Goal: Obtain resource: Obtain resource

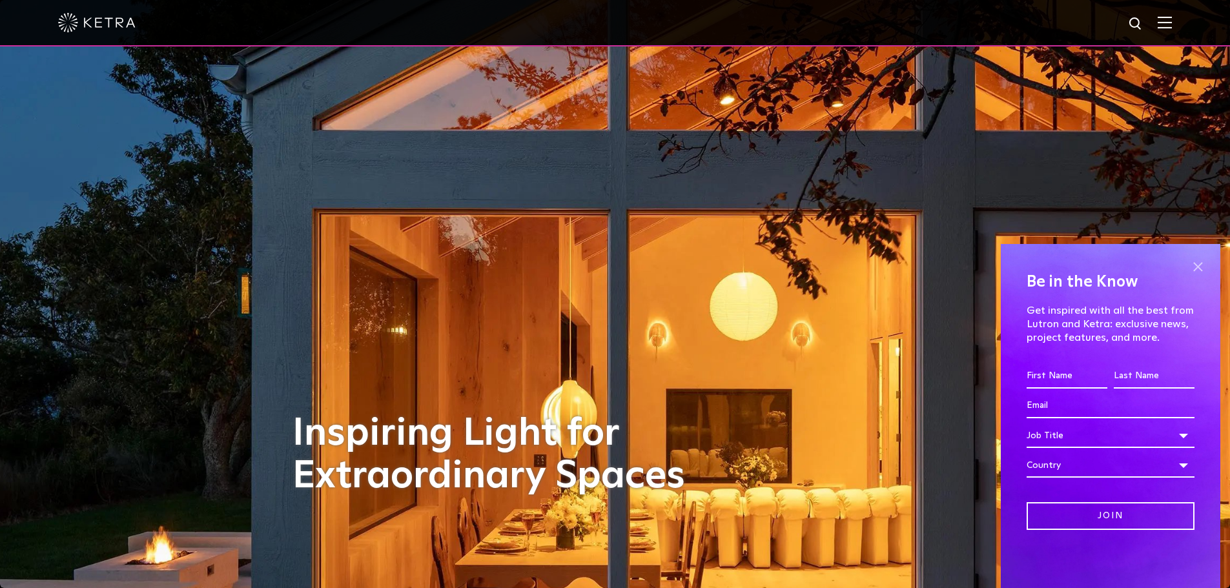
click at [1200, 260] on span at bounding box center [1197, 266] width 19 height 19
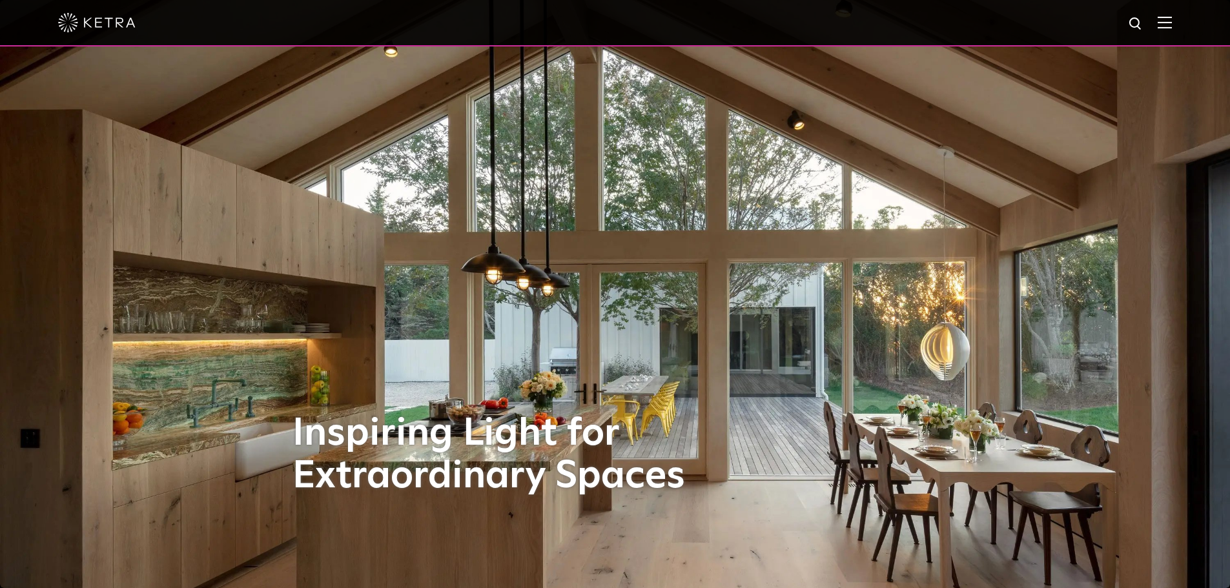
click at [1172, 28] on img at bounding box center [1165, 22] width 14 height 12
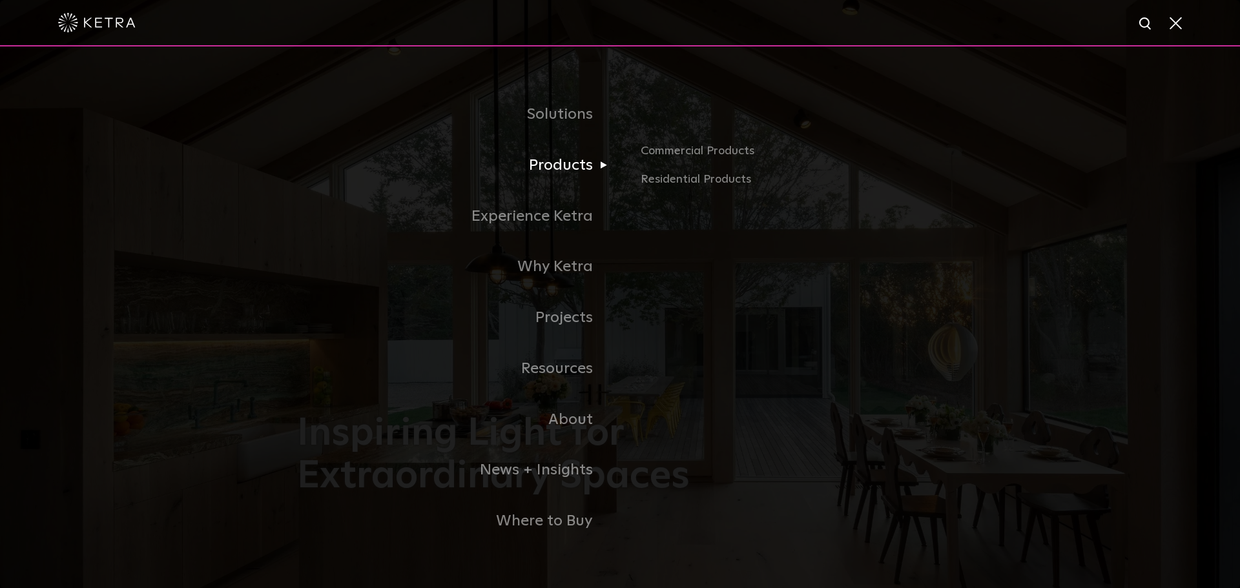
click at [568, 159] on link "Products" at bounding box center [458, 165] width 323 height 51
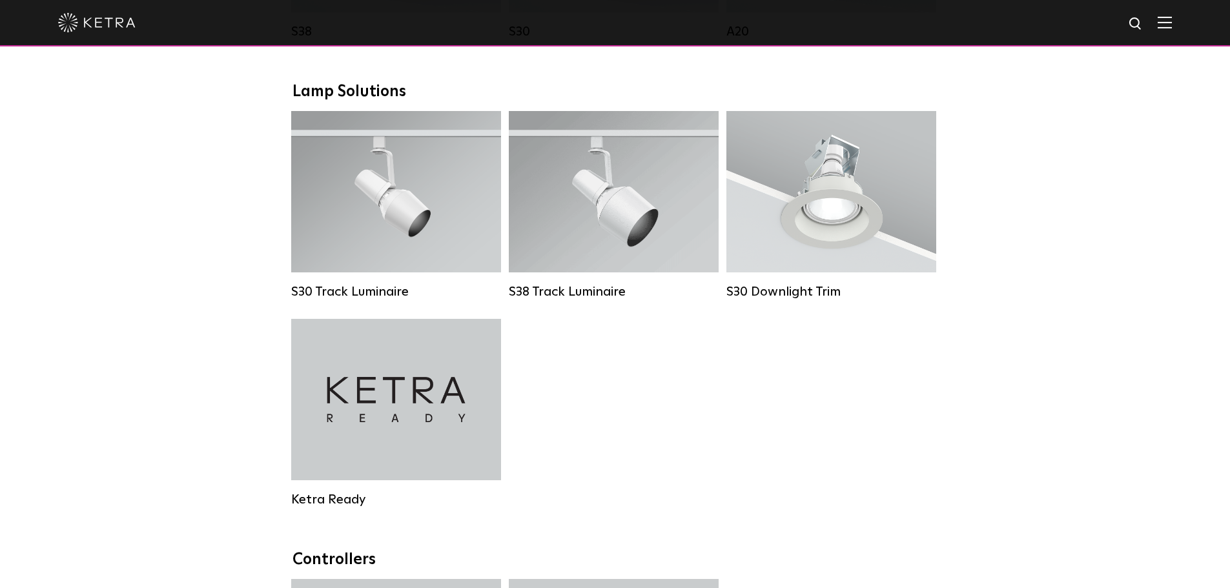
scroll to position [904, 0]
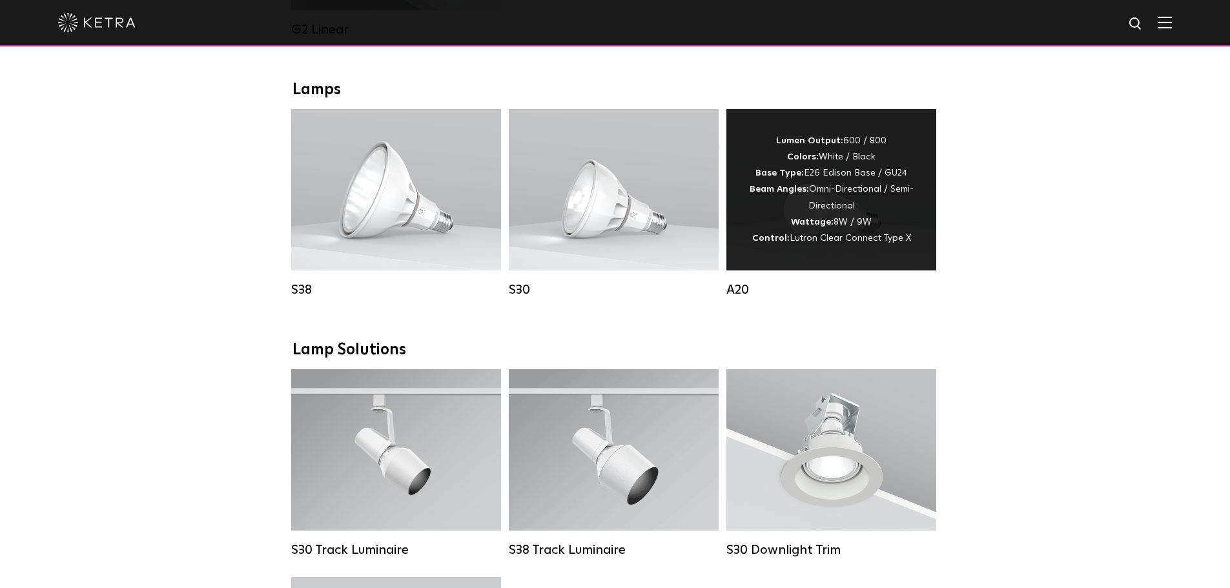
click at [845, 243] on span "Lutron Clear Connect Type X" at bounding box center [850, 238] width 121 height 9
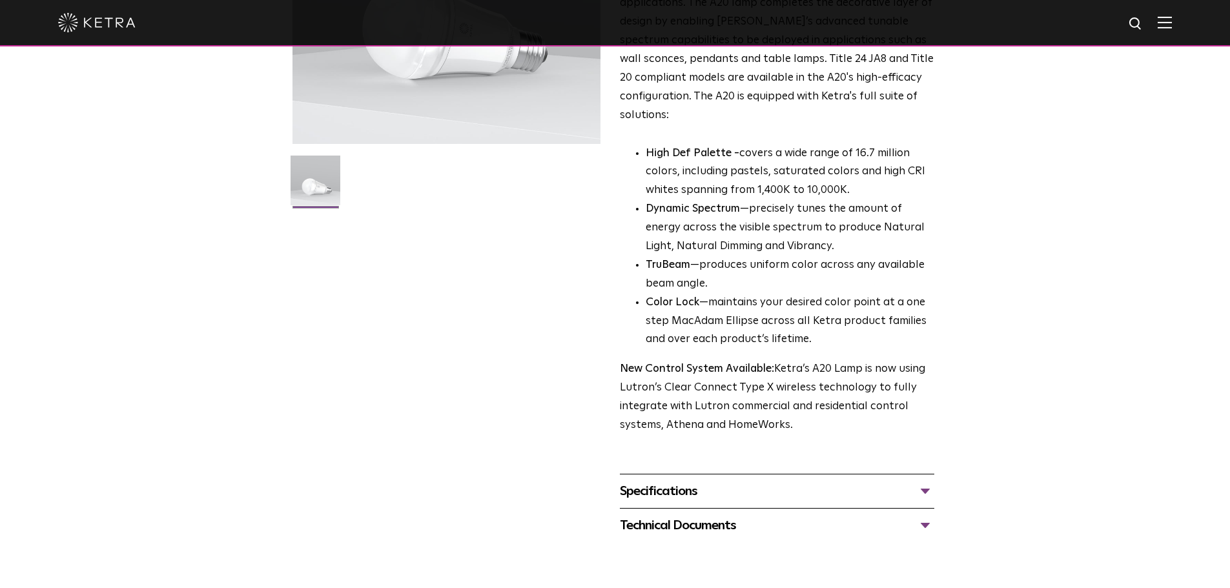
scroll to position [387, 0]
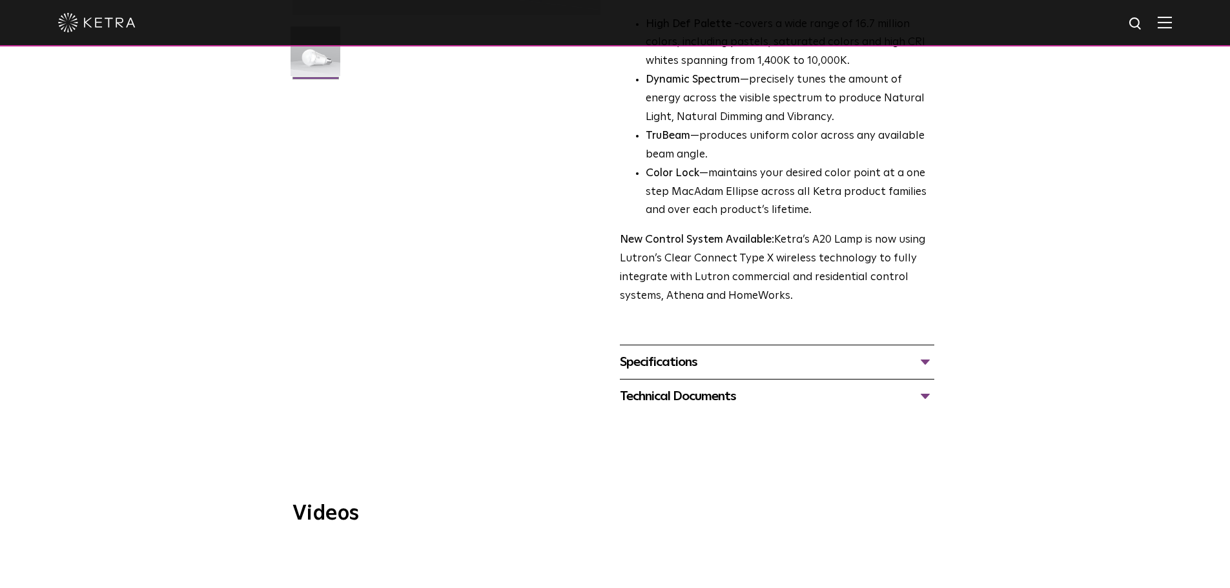
click at [724, 352] on div "Specifications" at bounding box center [777, 362] width 314 height 21
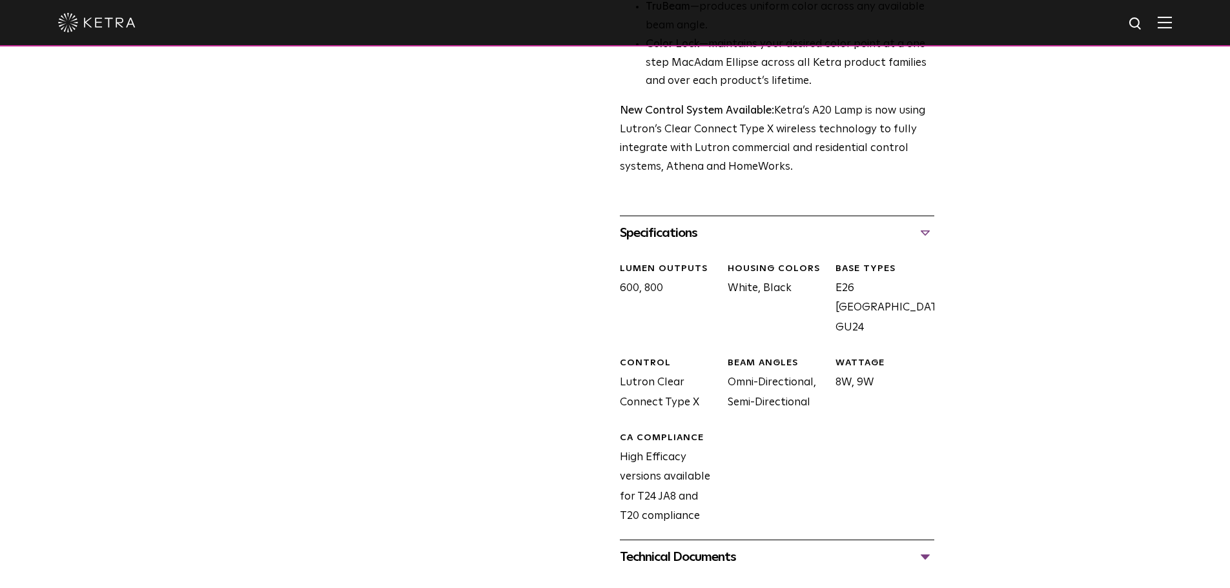
scroll to position [710, 0]
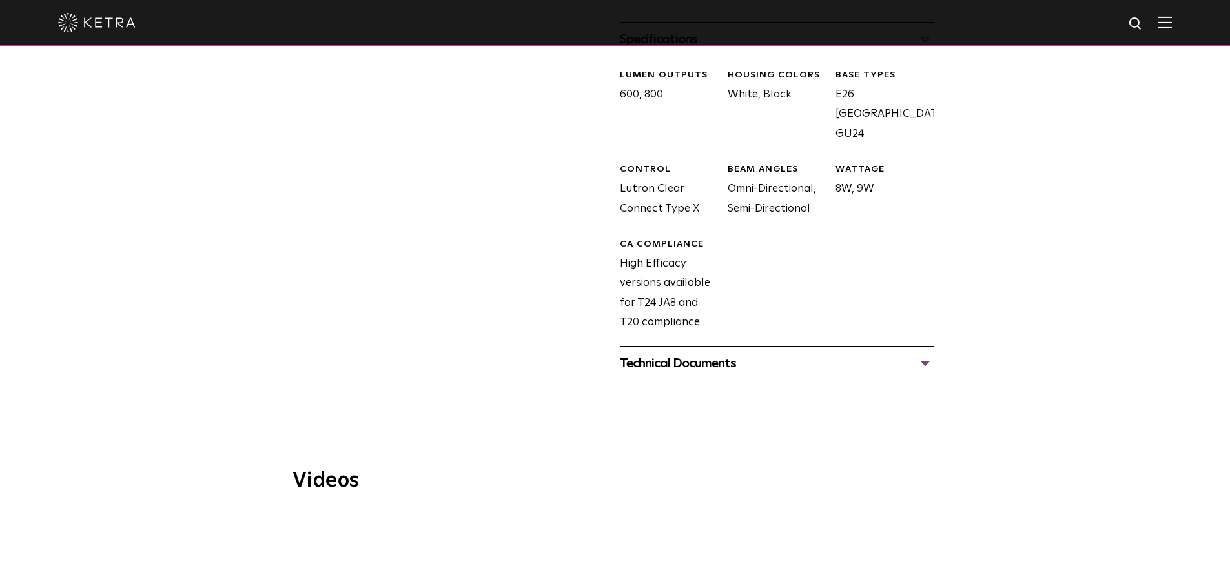
click at [693, 353] on div "Technical Documents" at bounding box center [777, 363] width 314 height 21
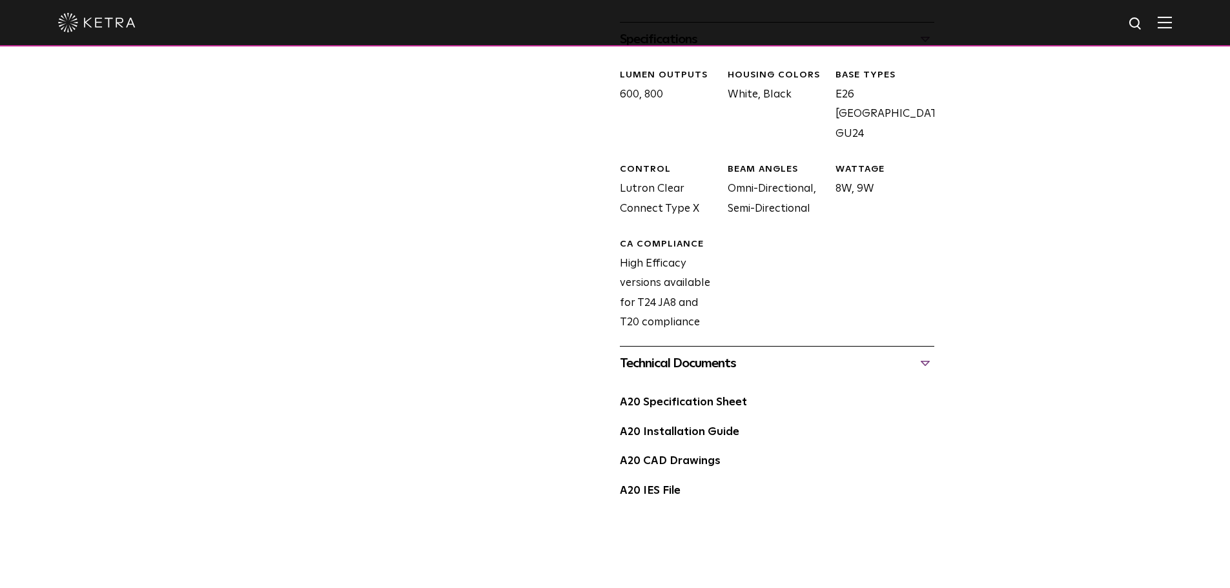
scroll to position [775, 0]
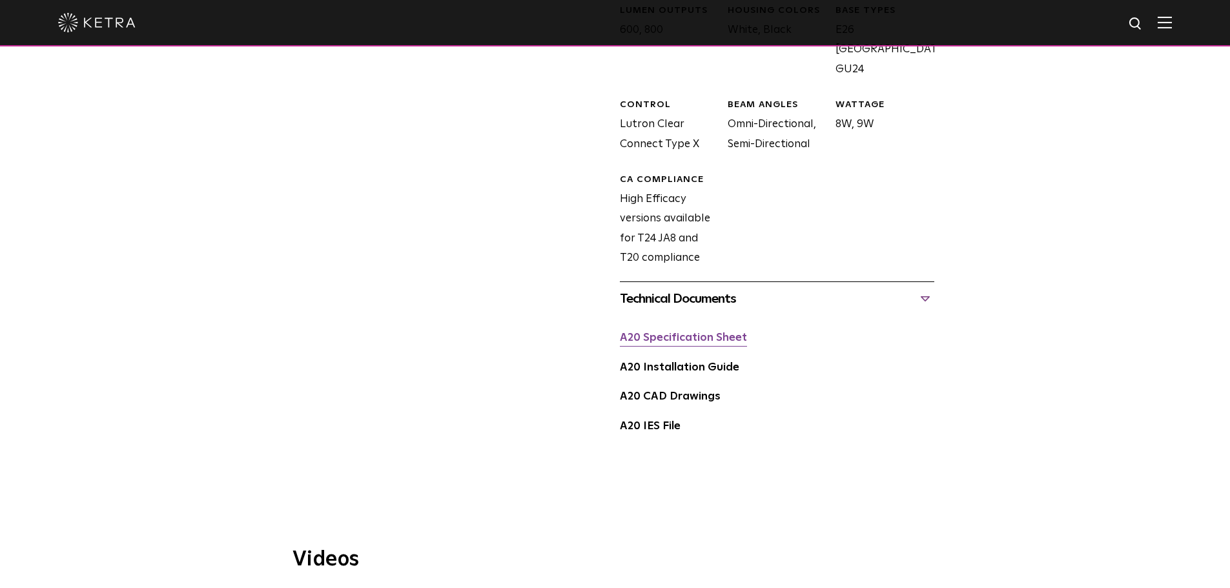
click at [685, 333] on link "A20 Specification Sheet" at bounding box center [683, 338] width 127 height 11
click at [672, 391] on link "A20 CAD Drawings" at bounding box center [670, 396] width 101 height 11
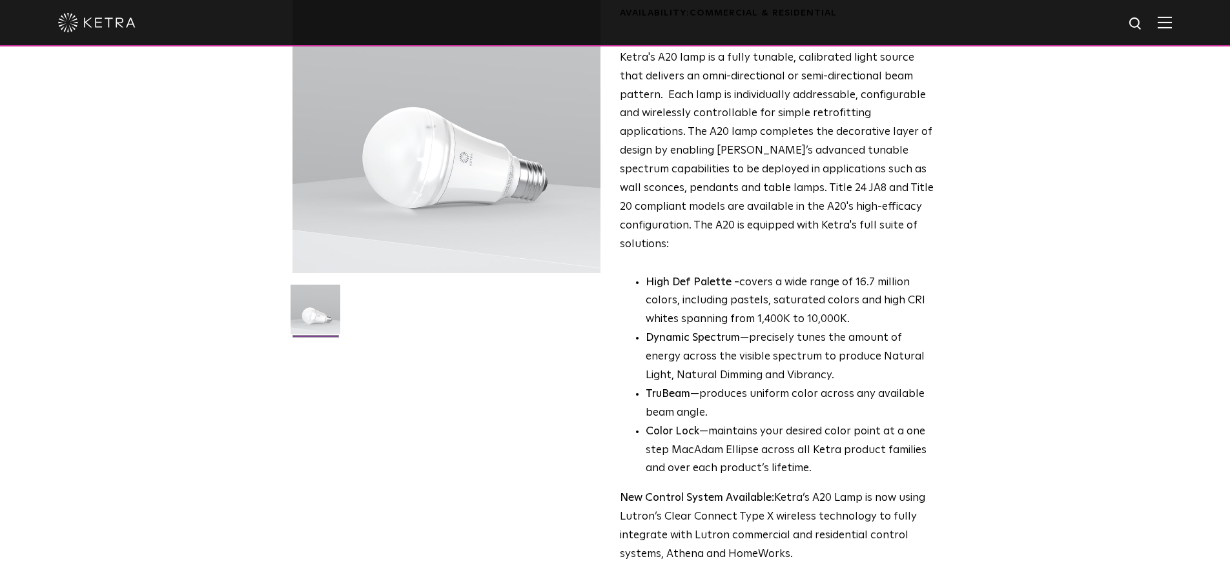
scroll to position [0, 0]
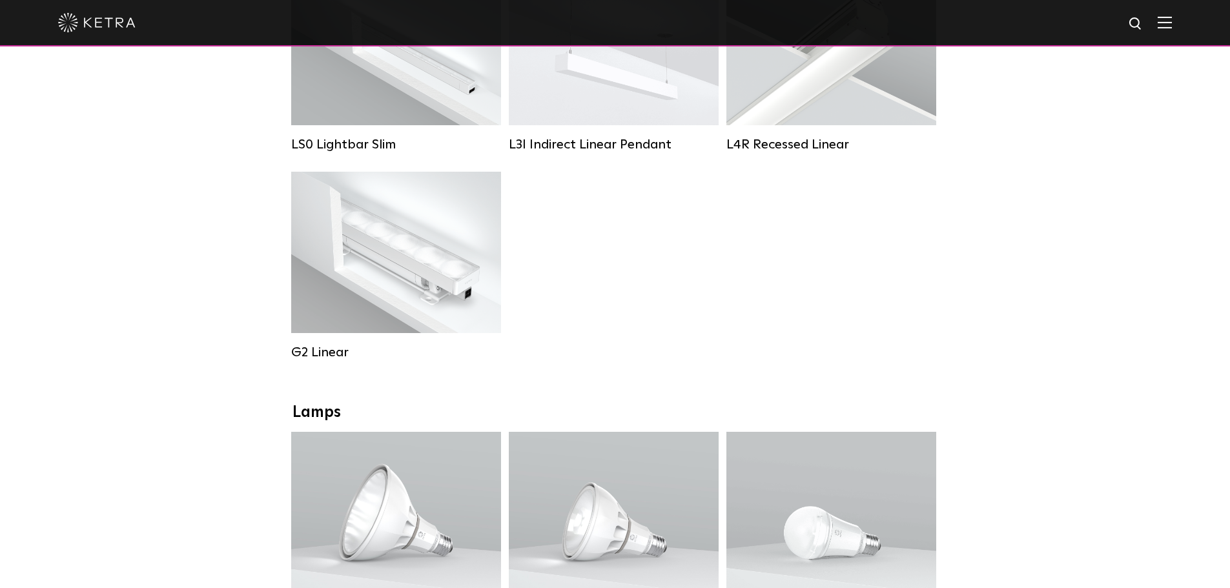
scroll to position [710, 0]
